Goal: Understand process/instructions

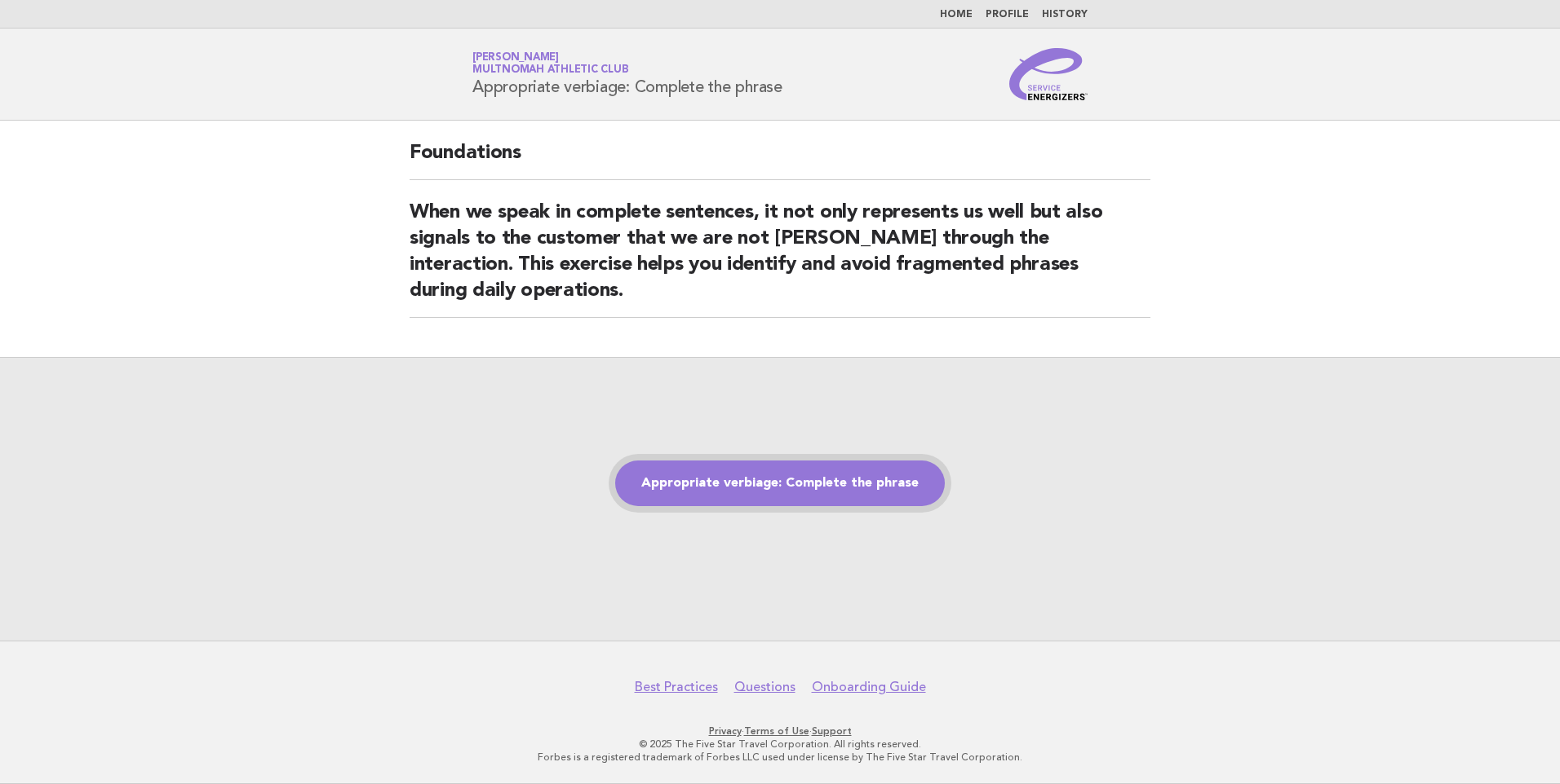
click at [812, 482] on link "Appropriate verbiage: Complete the phrase" at bounding box center [779, 483] width 329 height 46
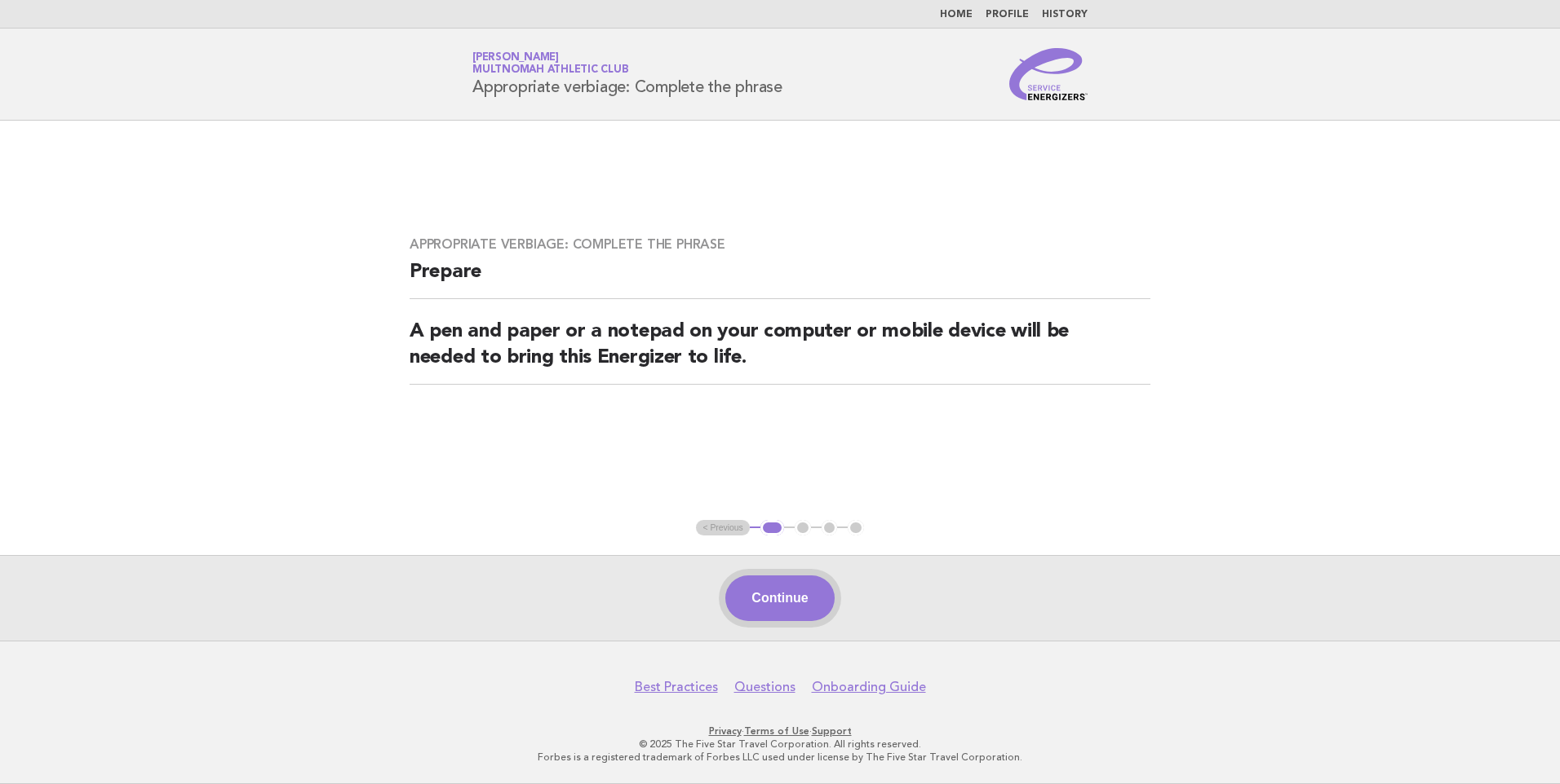
click at [793, 603] on button "Continue" at bounding box center [779, 598] width 109 height 46
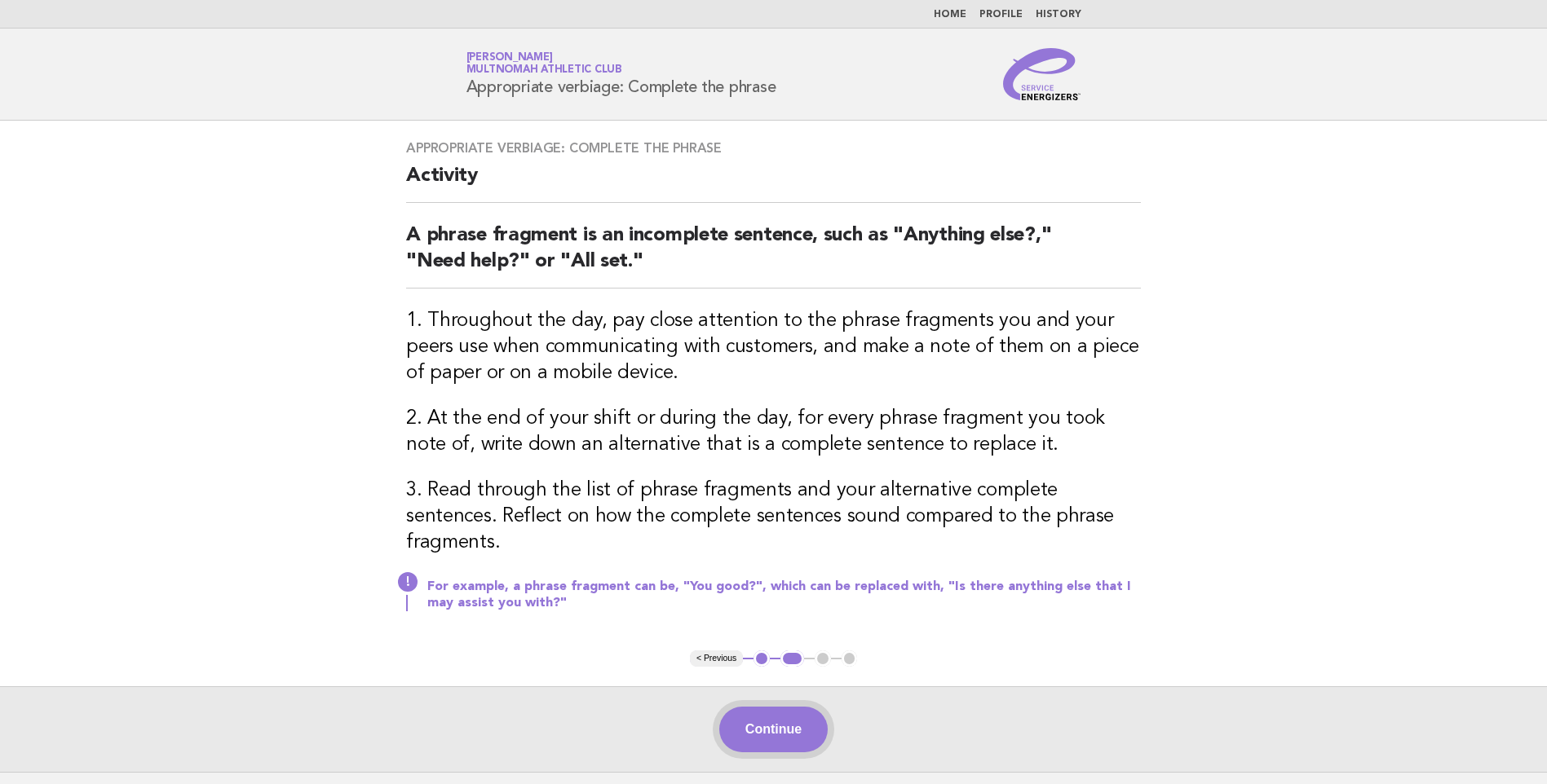
click at [790, 707] on button "Continue" at bounding box center [774, 729] width 109 height 46
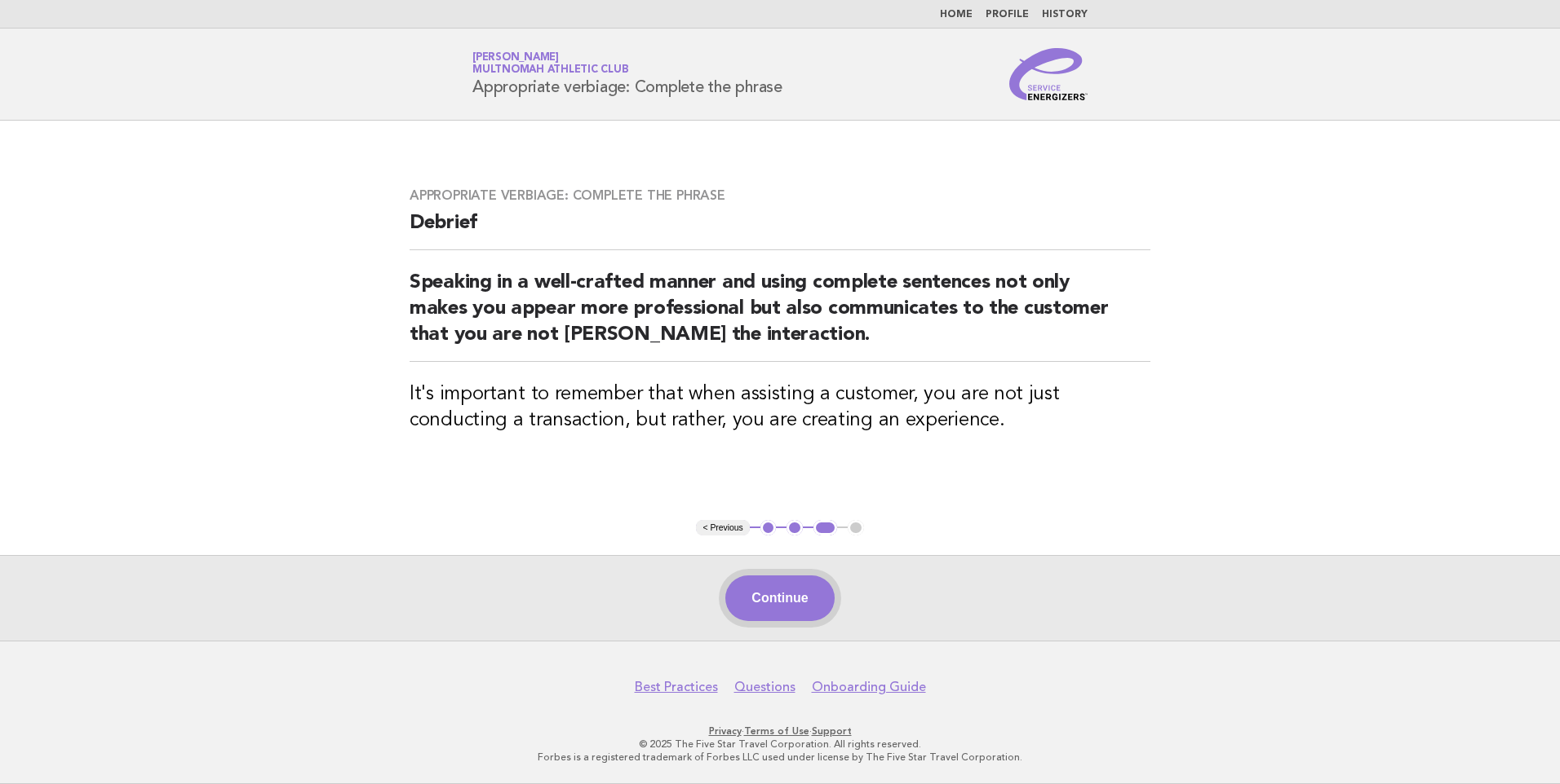
click at [811, 592] on button "Continue" at bounding box center [779, 598] width 109 height 46
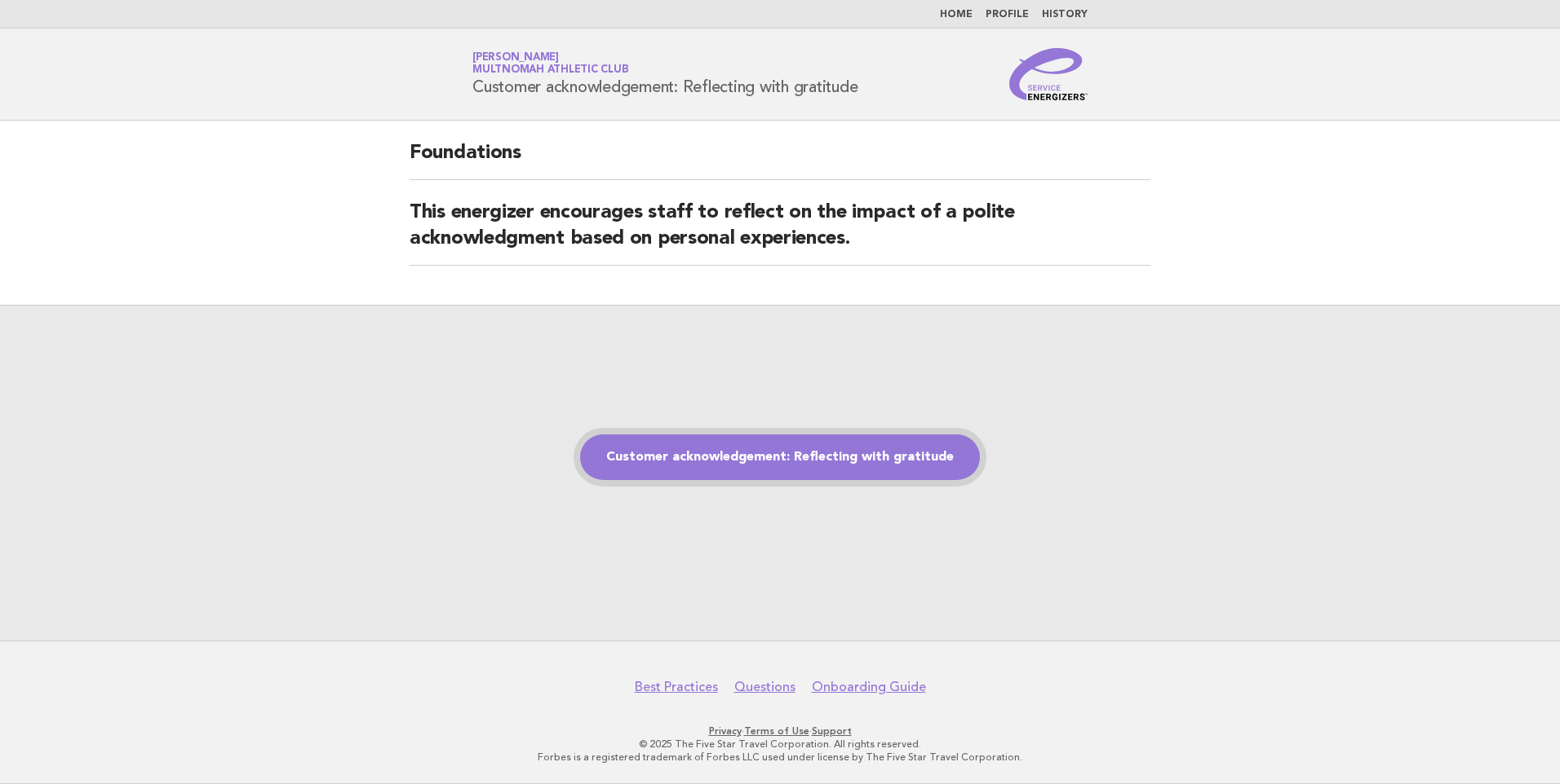
click at [787, 454] on link "Customer acknowledgement: Reflecting with gratitude" at bounding box center [779, 457] width 399 height 46
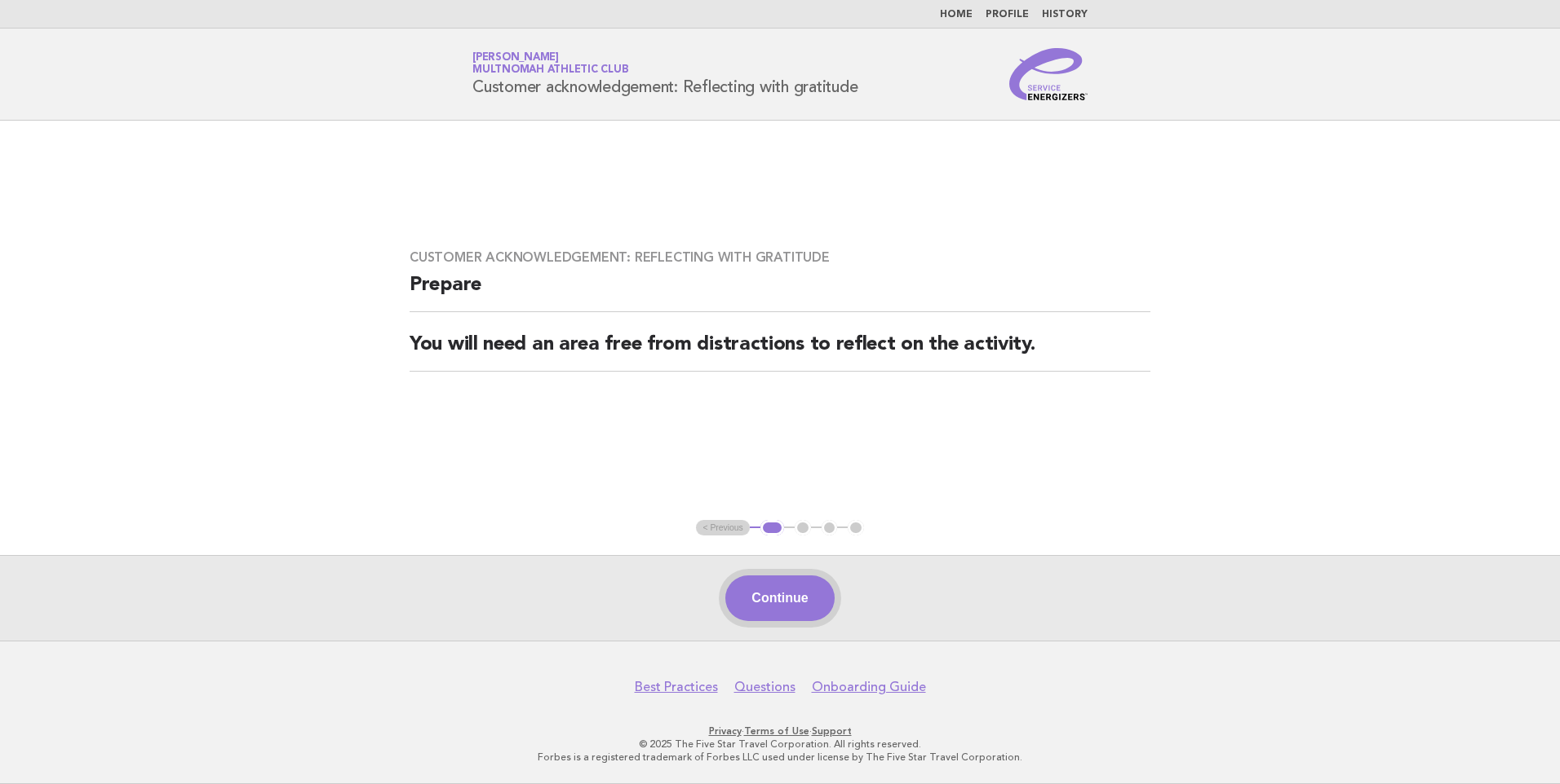
click at [776, 602] on button "Continue" at bounding box center [779, 598] width 109 height 46
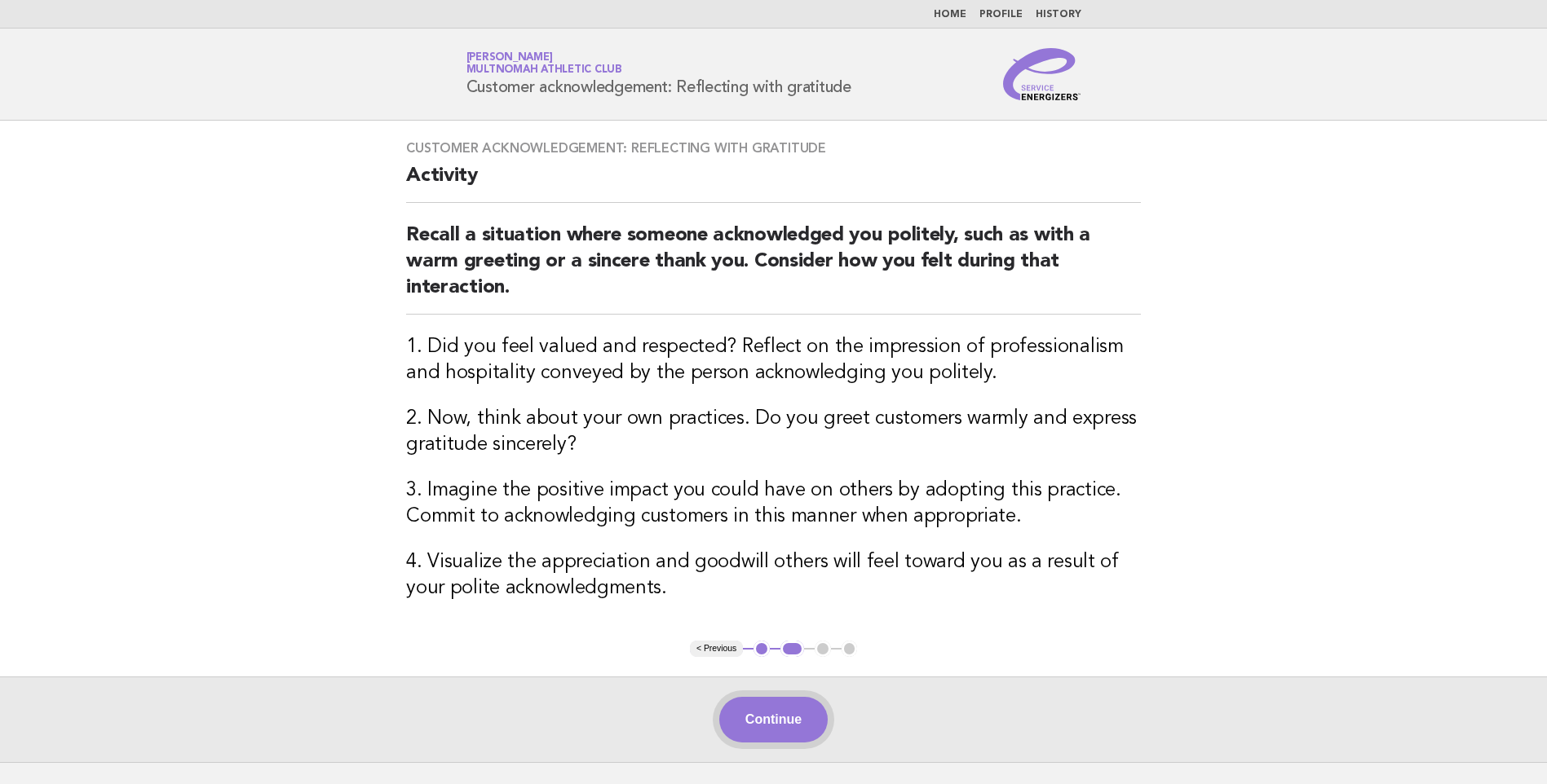
click at [788, 712] on button "Continue" at bounding box center [774, 719] width 109 height 46
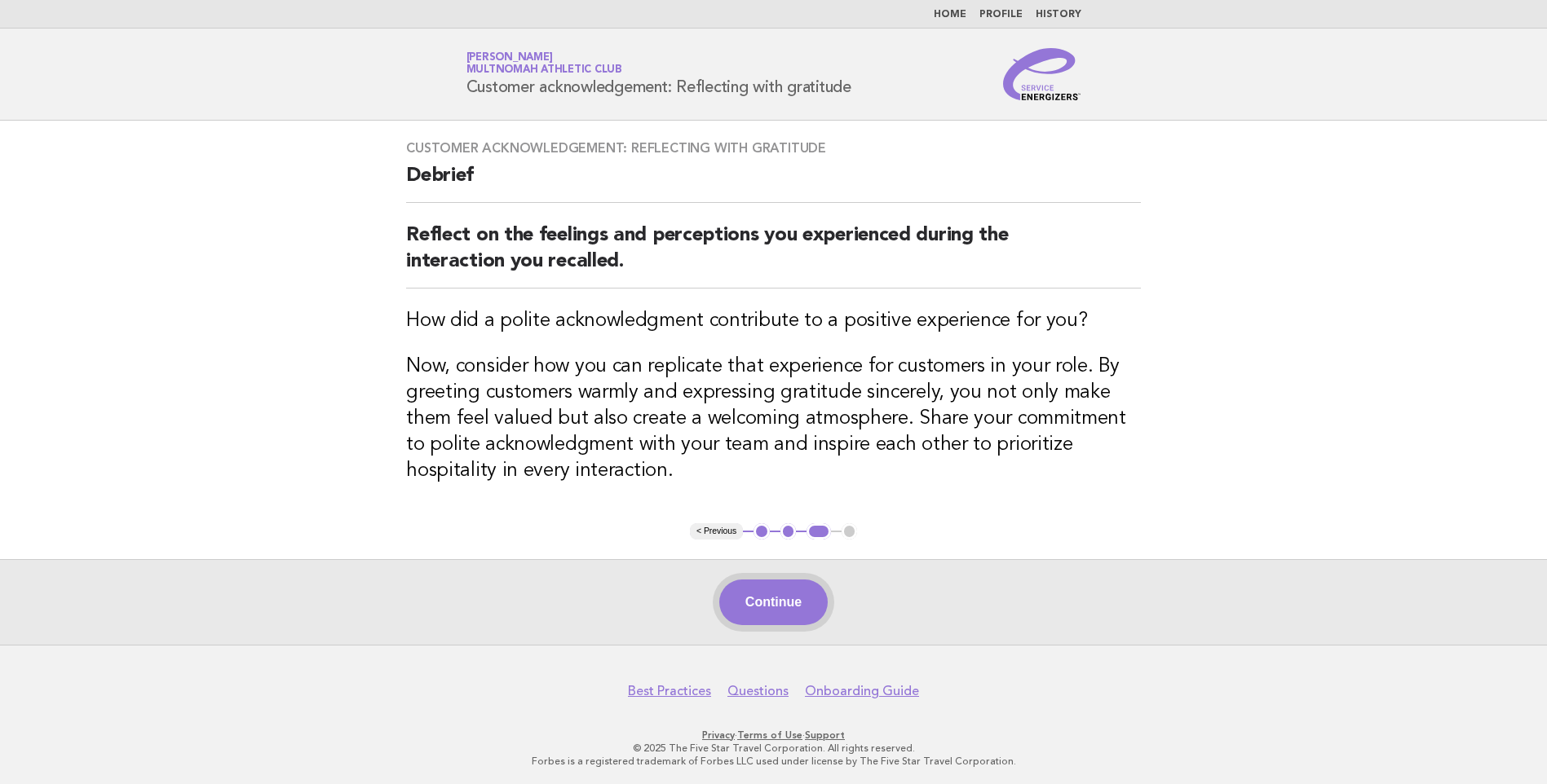
click at [759, 593] on button "Continue" at bounding box center [774, 602] width 109 height 46
